Goal: Navigation & Orientation: Find specific page/section

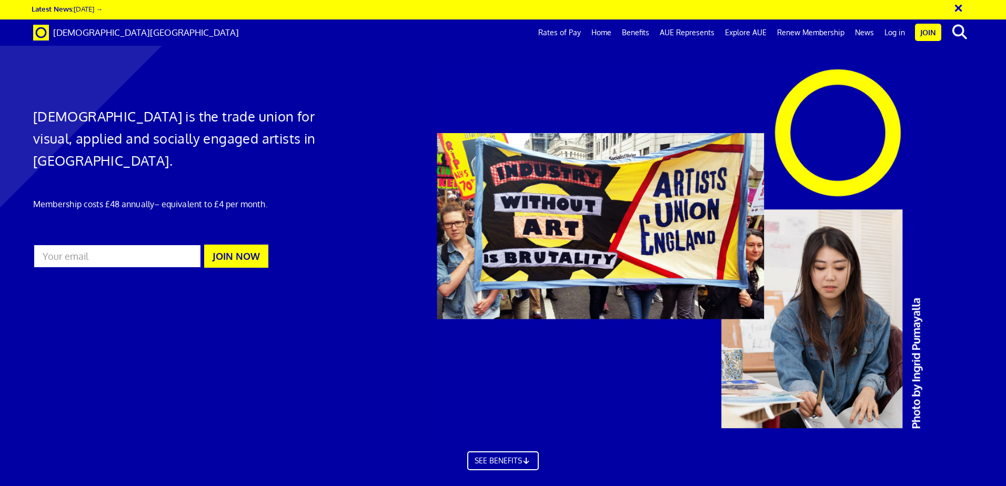
scroll to position [0, 16]
click at [103, 244] on input "email" at bounding box center [117, 256] width 169 height 24
click at [104, 244] on input "email" at bounding box center [117, 256] width 169 height 24
type input "Suekaskiewicz@hotmail.co.uk"
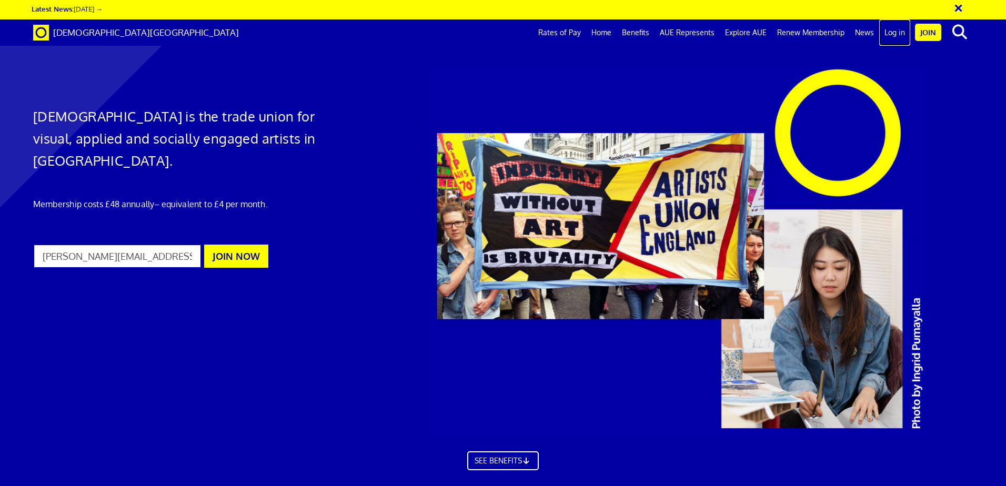
click at [895, 31] on link "Log in" at bounding box center [894, 32] width 31 height 26
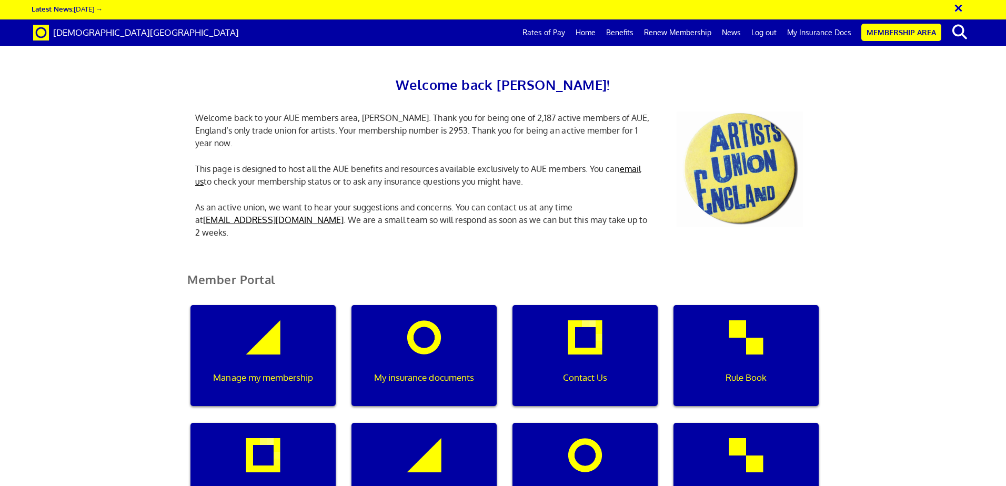
scroll to position [0, 3]
click at [799, 32] on link "My Insurance Docs" at bounding box center [819, 32] width 75 height 26
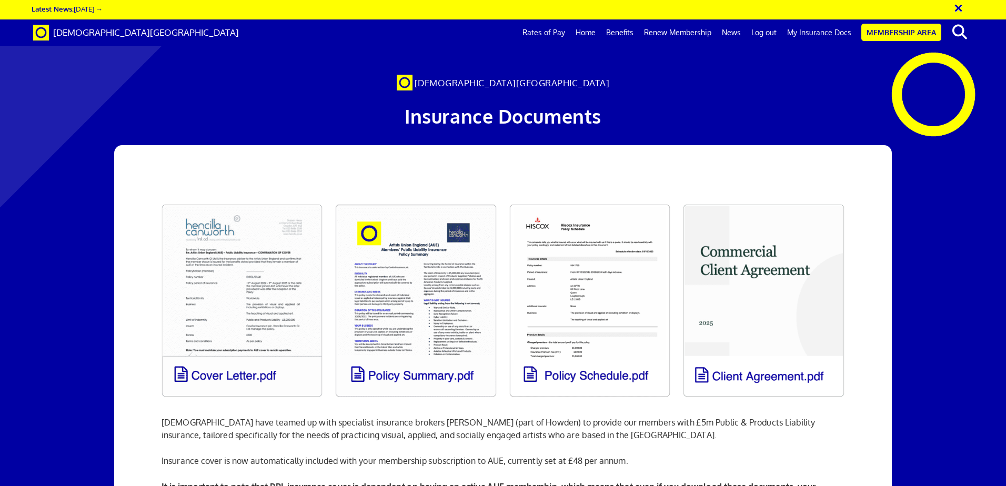
scroll to position [0, 16]
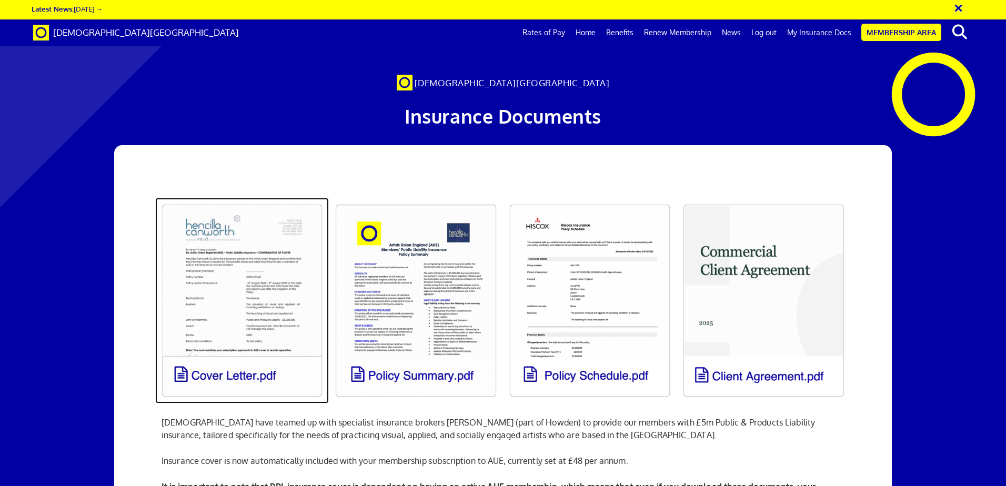
click at [233, 340] on link at bounding box center [242, 301] width 174 height 206
click at [263, 328] on link at bounding box center [242, 301] width 174 height 206
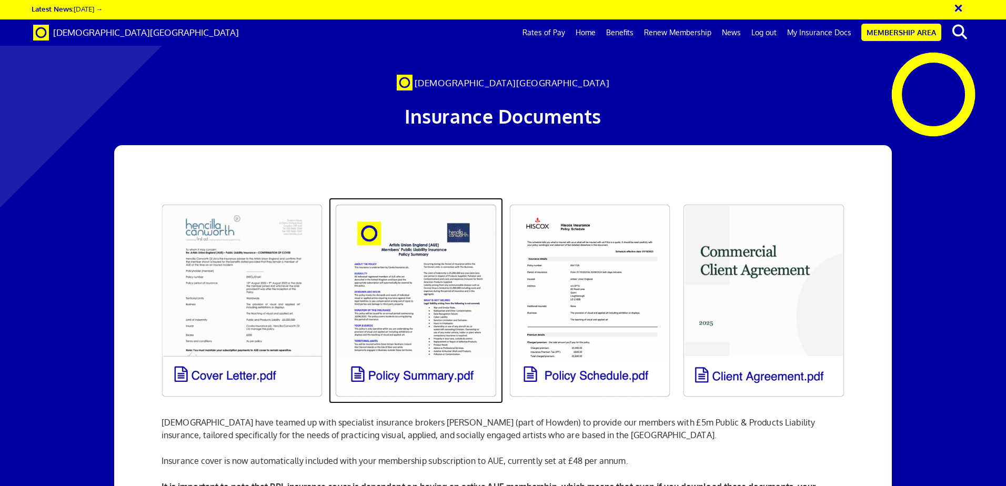
drag, startPoint x: 219, startPoint y: 255, endPoint x: 438, endPoint y: 291, distance: 221.9
click at [438, 291] on link at bounding box center [416, 301] width 174 height 206
